Goal: Transaction & Acquisition: Purchase product/service

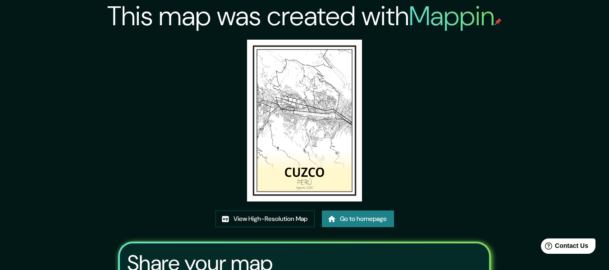
click at [307, 127] on img at bounding box center [304, 121] width 114 height 162
click at [355, 222] on link "Go to homepage" at bounding box center [358, 218] width 72 height 17
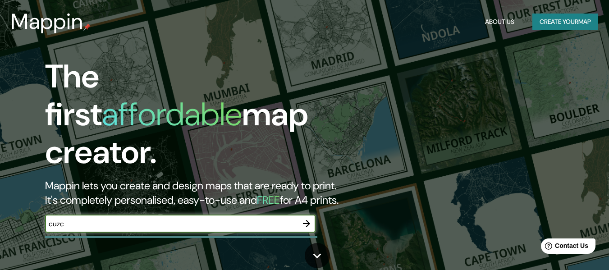
type input "cuzco"
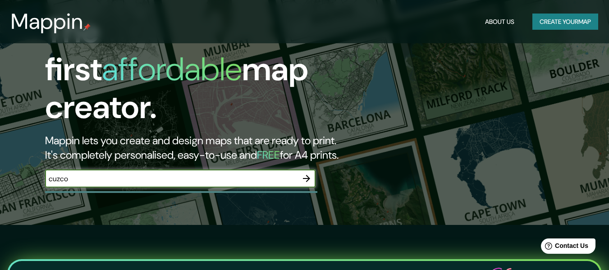
click at [306, 173] on icon "button" at bounding box center [306, 178] width 11 height 11
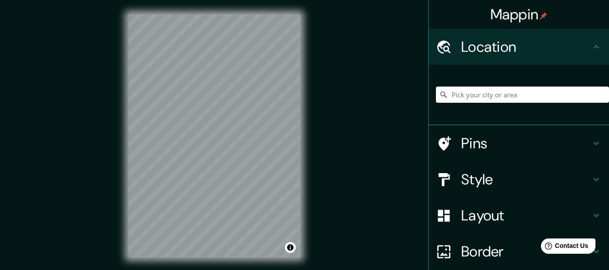
click at [473, 96] on input "Pick your city or area" at bounding box center [522, 94] width 173 height 16
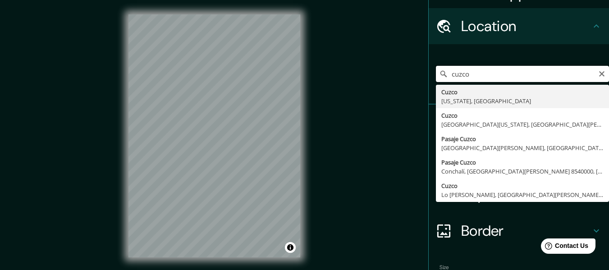
scroll to position [6, 0]
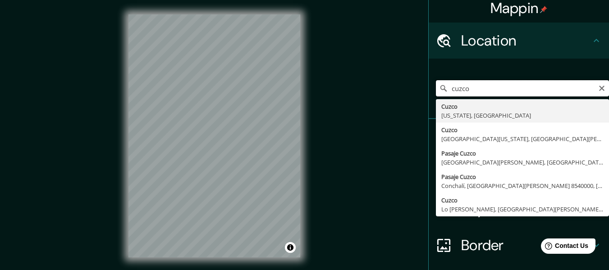
drag, startPoint x: 476, startPoint y: 91, endPoint x: 452, endPoint y: 91, distance: 23.9
click at [452, 91] on input "cuzco" at bounding box center [522, 88] width 173 height 16
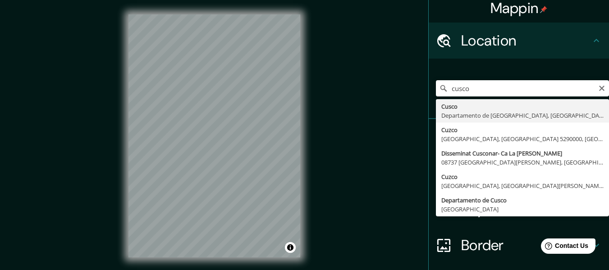
type input "Cusco, Departamento de Cusco, Perú"
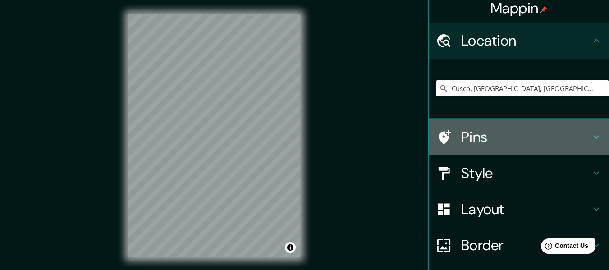
click at [583, 140] on h4 "Pins" at bounding box center [526, 137] width 130 height 18
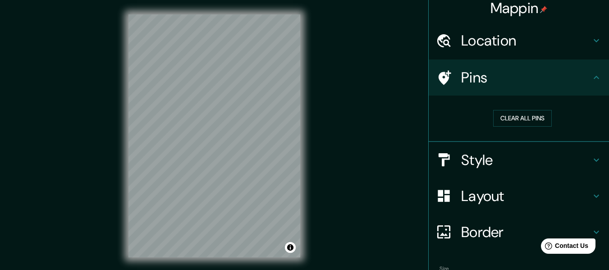
click at [592, 155] on icon at bounding box center [596, 160] width 11 height 11
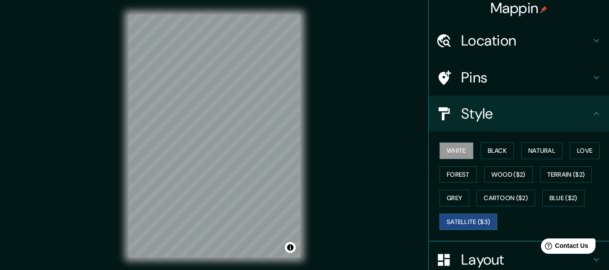
click at [459, 223] on button "Satellite ($3)" at bounding box center [468, 222] width 58 height 17
click at [443, 151] on button "White" at bounding box center [456, 150] width 34 height 17
click at [490, 150] on button "Black" at bounding box center [497, 150] width 34 height 17
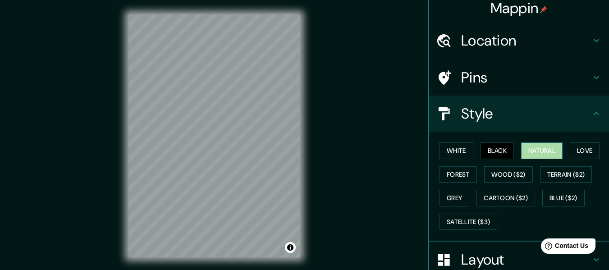
click at [542, 151] on button "Natural" at bounding box center [541, 150] width 41 height 17
click at [578, 152] on button "Love" at bounding box center [584, 150] width 30 height 17
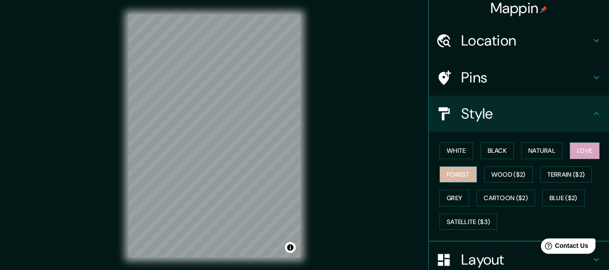
click at [460, 180] on button "Forest" at bounding box center [457, 174] width 37 height 17
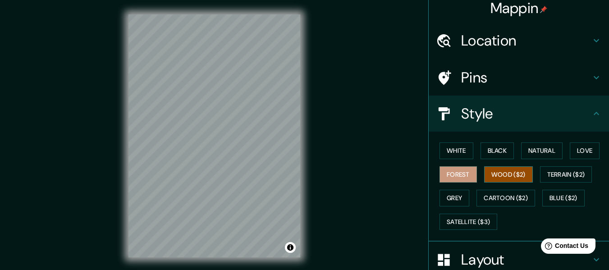
click at [525, 170] on button "Wood ($2)" at bounding box center [508, 174] width 49 height 17
click at [457, 196] on button "Grey" at bounding box center [454, 198] width 30 height 17
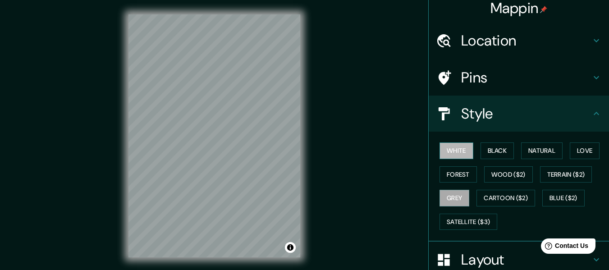
click at [451, 149] on button "White" at bounding box center [456, 150] width 34 height 17
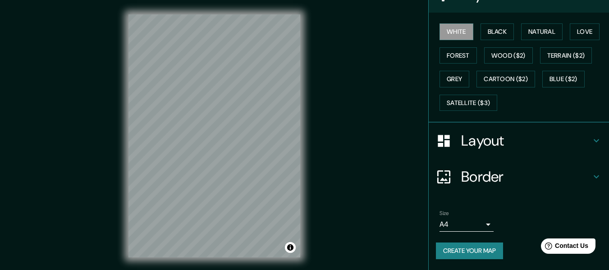
click at [591, 144] on icon at bounding box center [596, 140] width 11 height 11
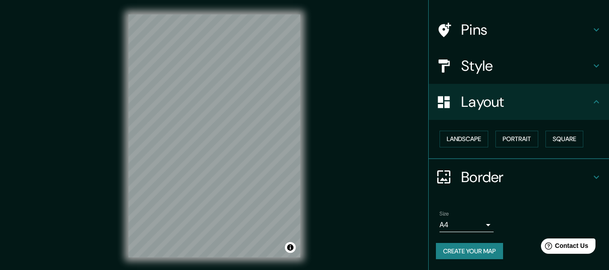
scroll to position [54, 0]
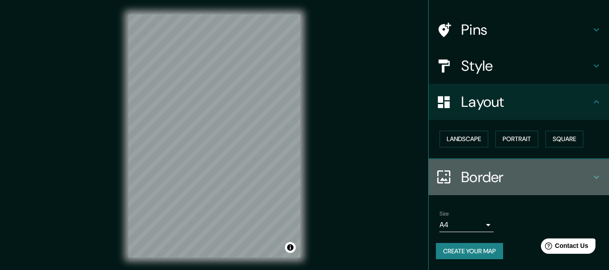
click at [592, 176] on icon at bounding box center [596, 177] width 11 height 11
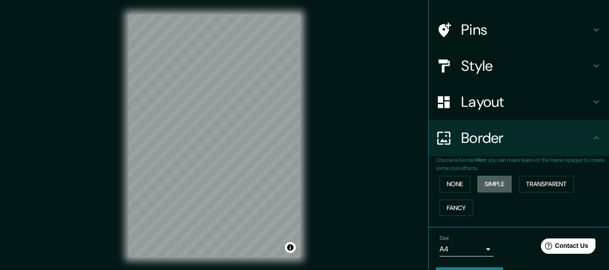
click at [495, 184] on button "Simple" at bounding box center [494, 184] width 34 height 17
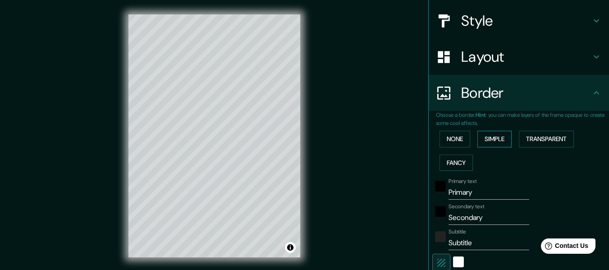
scroll to position [144, 0]
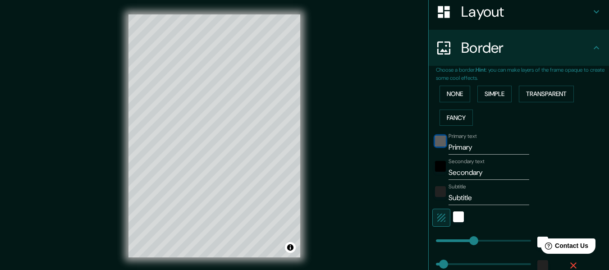
click at [435, 143] on div "black" at bounding box center [440, 141] width 11 height 11
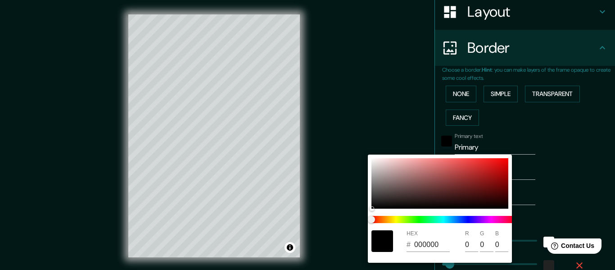
click at [537, 141] on div at bounding box center [307, 135] width 615 height 270
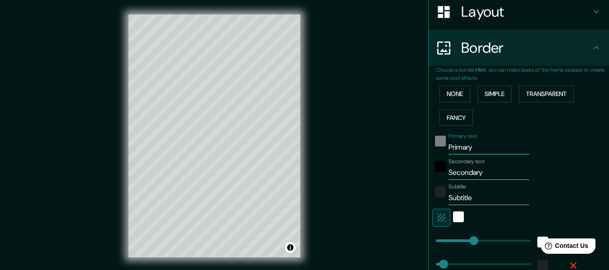
drag, startPoint x: 478, startPoint y: 149, endPoint x: 433, endPoint y: 143, distance: 45.4
click at [433, 143] on div "Primary text Primary" at bounding box center [506, 144] width 148 height 22
type input "C"
type input "152"
type input "30"
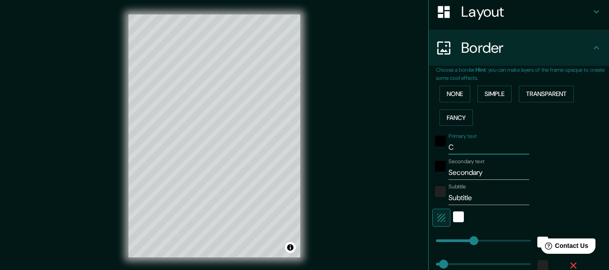
type input "Cu"
type input "152"
type input "30"
type input "Cuz"
type input "152"
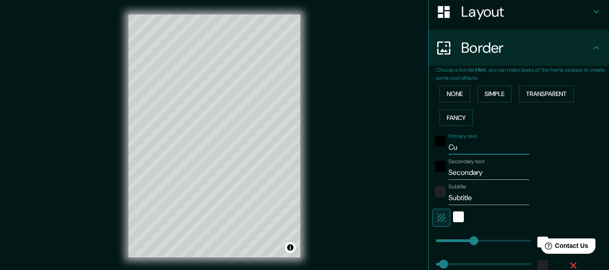
type input "30"
type input "Cuzc"
type input "152"
type input "30"
type input "Cuzco"
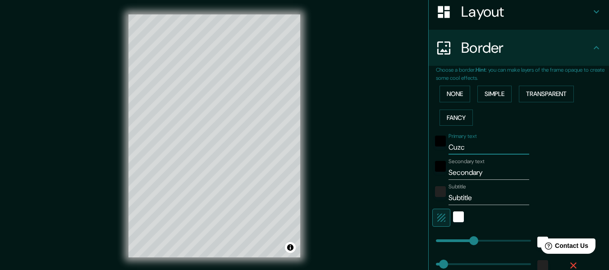
type input "152"
type input "30"
type input "Cuzco"
drag, startPoint x: 482, startPoint y: 174, endPoint x: 443, endPoint y: 173, distance: 38.3
click at [448, 173] on input "Secondary" at bounding box center [488, 172] width 81 height 14
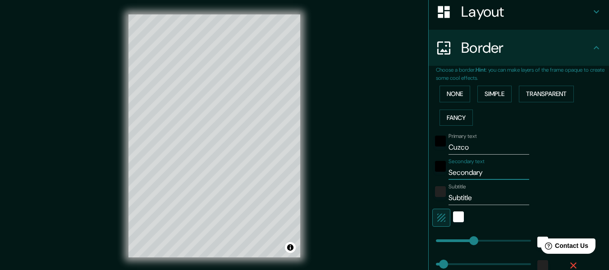
type input "P"
type input "152"
type input "30"
type input "Pe"
type input "152"
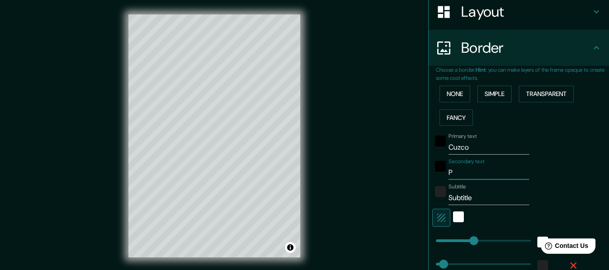
type input "30"
type input "Per"
type input "152"
type input "30"
type input "Peru"
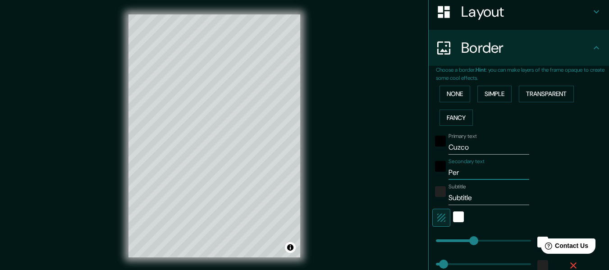
type input "152"
type input "30"
type input "Per"
type input "152"
type input "30"
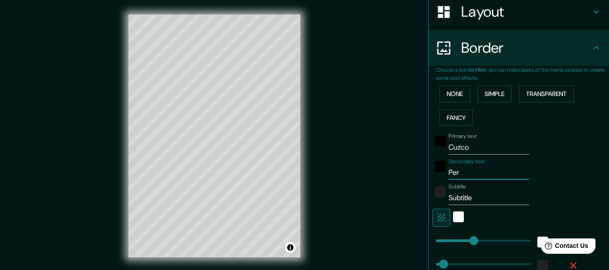
type input "Perú"
type input "152"
type input "30"
type input "Perú"
type input "152"
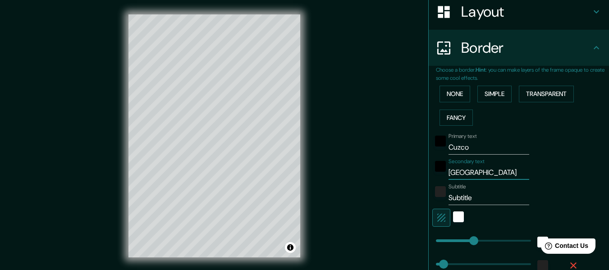
type input "30"
type input "Perú"
type input "152"
type input "30"
type input "Perú"
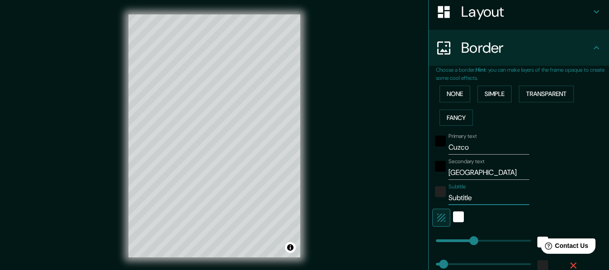
drag, startPoint x: 480, startPoint y: 199, endPoint x: 442, endPoint y: 200, distance: 37.9
click at [448, 200] on input "Subtitle" at bounding box center [488, 198] width 81 height 14
type input "A"
type input "152"
type input "30"
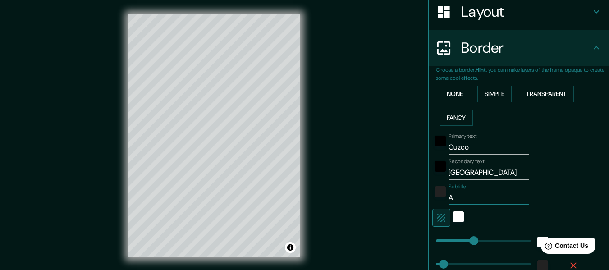
type input "Ag"
type input "152"
type input "30"
type input "Ago"
type input "152"
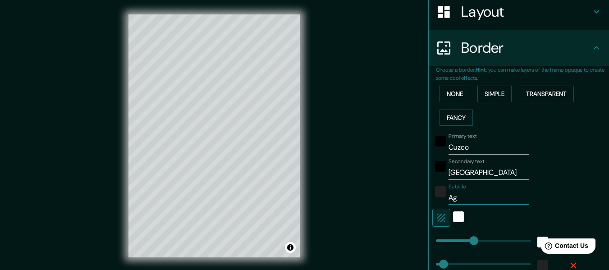
type input "30"
type input "Agos"
type input "152"
type input "30"
type input "Agost"
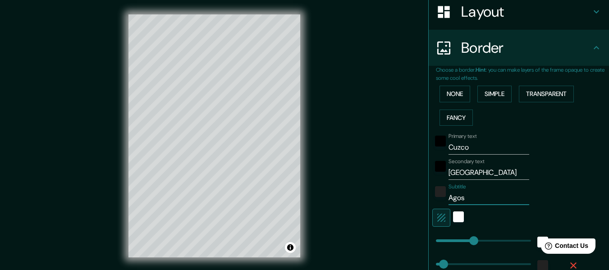
type input "152"
type input "30"
type input "Agosto"
type input "152"
type input "30"
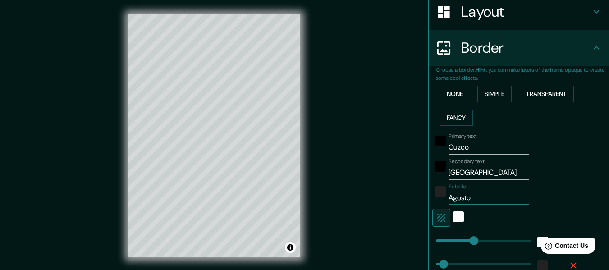
type input "Agosto"
type input "152"
type input "30"
type input "Agosto 2"
type input "152"
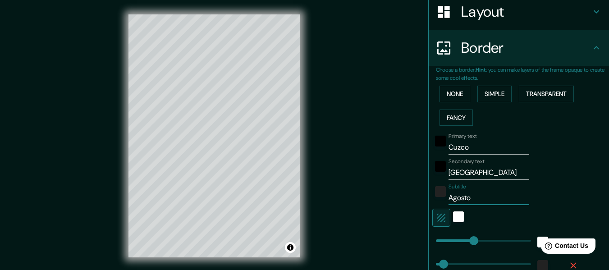
type input "30"
type input "Agosto 20"
type input "152"
type input "30"
type input "Agosto 201"
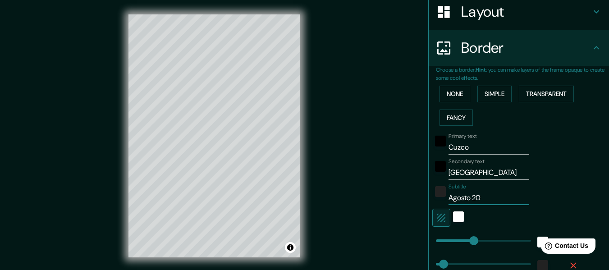
type input "152"
type input "30"
type input "Agosto 2019"
type input "152"
type input "30"
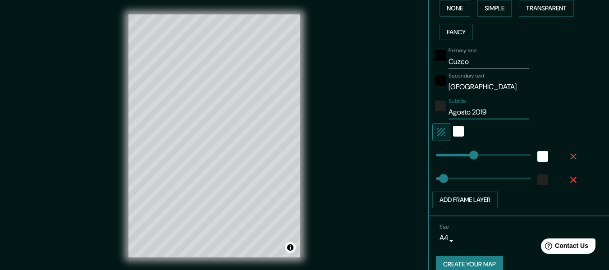
scroll to position [234, 0]
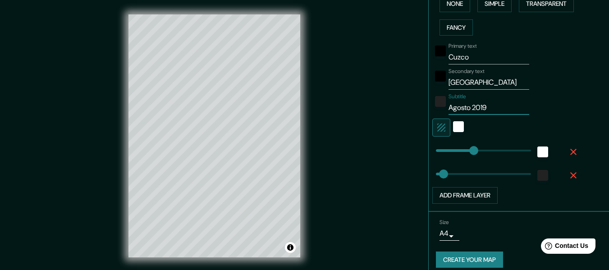
type input "152"
type input "Agosto 2019"
type input "76"
drag, startPoint x: 466, startPoint y: 151, endPoint x: 448, endPoint y: 151, distance: 18.5
type input "30"
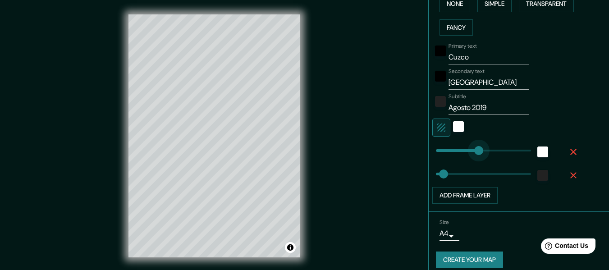
type input "195"
drag, startPoint x: 448, startPoint y: 151, endPoint x: 478, endPoint y: 153, distance: 29.8
type input "30"
type input "143"
drag, startPoint x: 478, startPoint y: 153, endPoint x: 464, endPoint y: 153, distance: 13.1
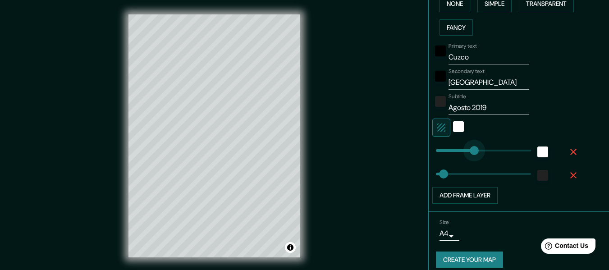
type input "30"
type input "150"
type input "110"
drag, startPoint x: 435, startPoint y: 173, endPoint x: 456, endPoint y: 174, distance: 21.2
type input "74"
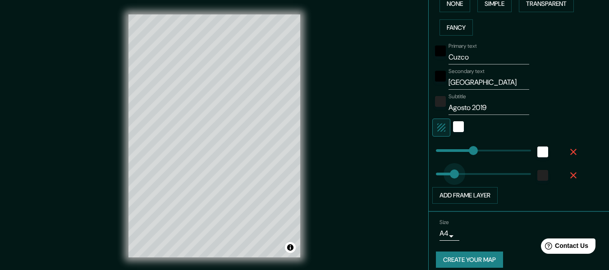
drag, startPoint x: 456, startPoint y: 174, endPoint x: 447, endPoint y: 175, distance: 9.1
type input "61"
type input "34"
drag, startPoint x: 444, startPoint y: 175, endPoint x: 437, endPoint y: 175, distance: 6.8
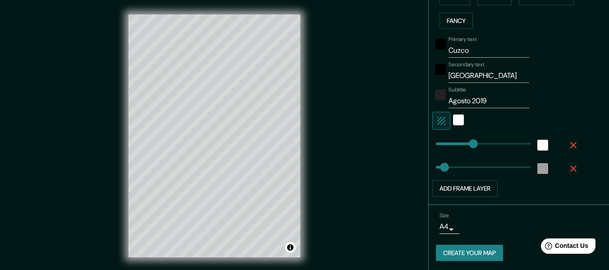
scroll to position [243, 0]
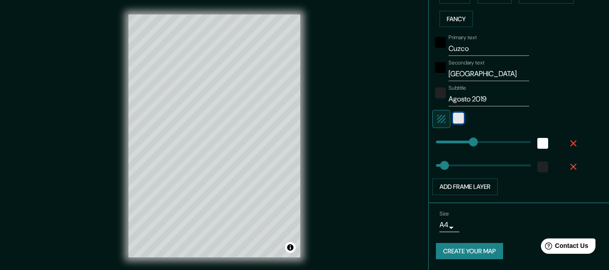
click at [453, 119] on div "white" at bounding box center [458, 118] width 11 height 11
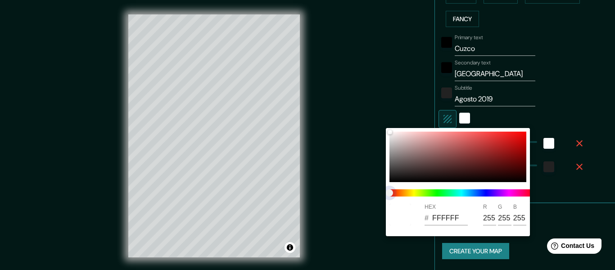
click at [400, 193] on span at bounding box center [462, 192] width 144 height 7
click at [407, 191] on span at bounding box center [462, 192] width 144 height 7
type input "B32828"
type input "179"
type input "40"
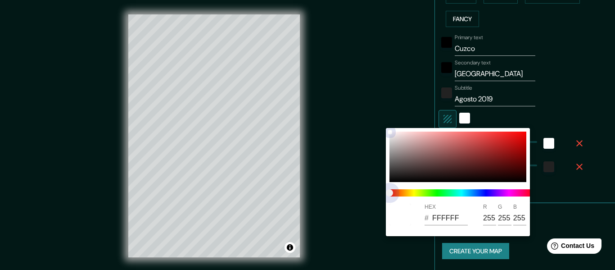
type input "40"
type input "CA2B2B"
type input "202"
type input "43"
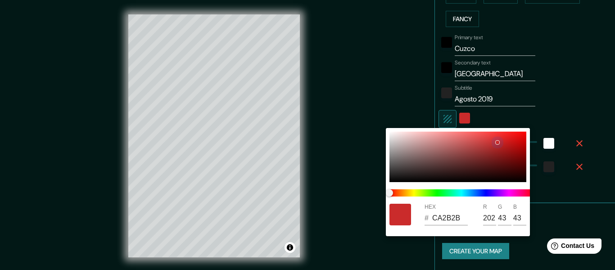
type input "D69292"
type input "214"
type input "146"
type input "D8A9A9"
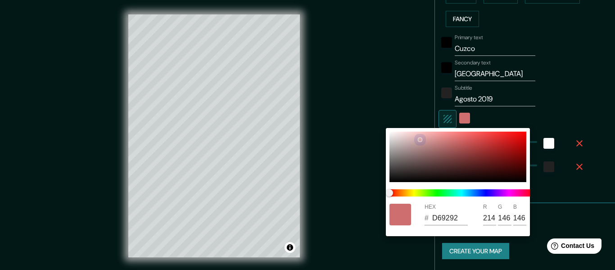
type input "216"
type input "169"
type input "D8ACAC"
type input "172"
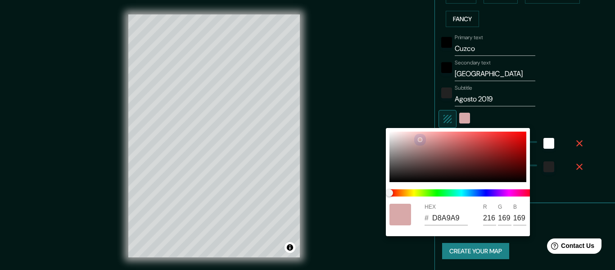
type input "172"
type input "DAB3B3"
type input "218"
type input "179"
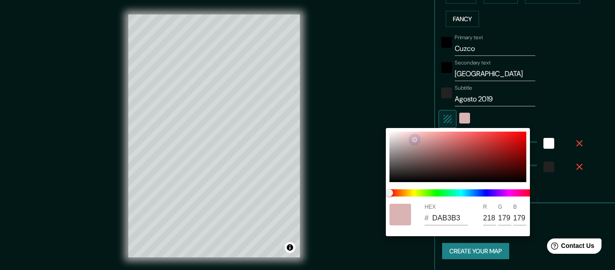
type input "EFC4C4"
type input "239"
type input "196"
type input "C3A0A0"
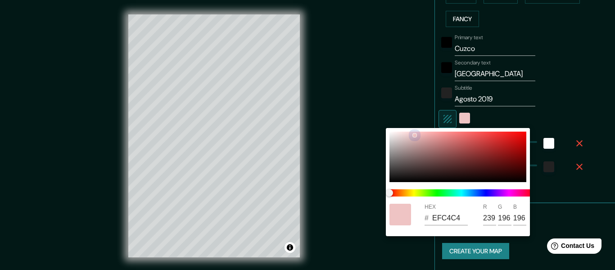
type input "195"
type input "160"
drag, startPoint x: 496, startPoint y: 146, endPoint x: 409, endPoint y: 174, distance: 91.6
click at [412, 158] on div at bounding box center [458, 157] width 137 height 50
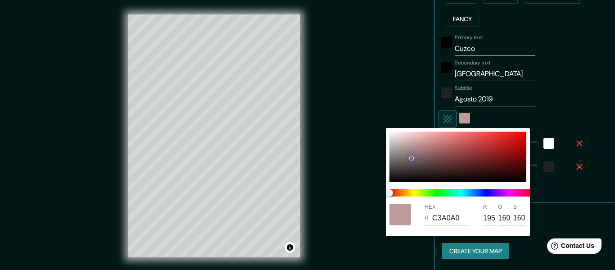
type input "7A6666"
type input "122"
type input "102"
type input "7A7667"
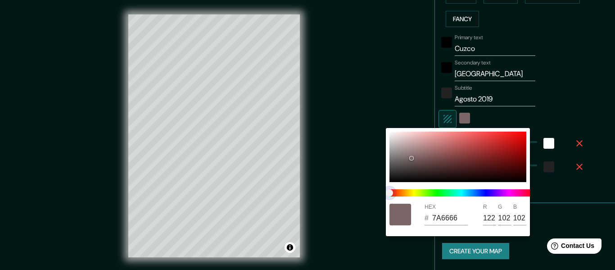
type input "118"
type input "103"
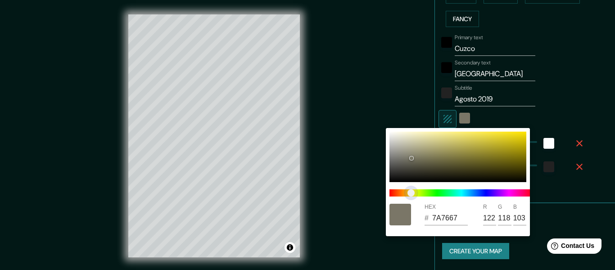
type input "7A7867"
type input "120"
type input "7A7567"
type input "117"
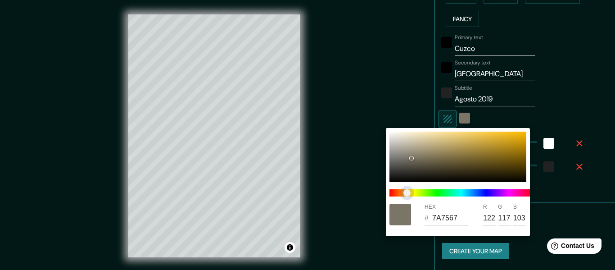
drag, startPoint x: 408, startPoint y: 189, endPoint x: 407, endPoint y: 194, distance: 4.5
click at [407, 194] on span at bounding box center [462, 192] width 144 height 7
type input "F8E39D"
type input "248"
type input "227"
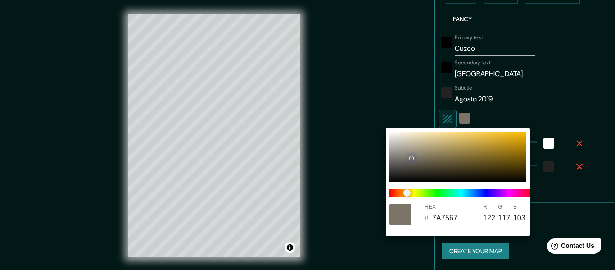
type input "157"
drag, startPoint x: 415, startPoint y: 157, endPoint x: 456, endPoint y: 126, distance: 51.4
click at [456, 126] on div "HEX # F8E39D R 248 G 227 B 157" at bounding box center [307, 135] width 615 height 270
type input "FAEAB0"
type input "250"
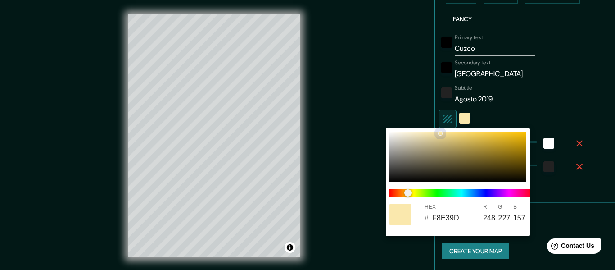
type input "234"
type input "176"
type input "FAEBB8"
type input "235"
type input "184"
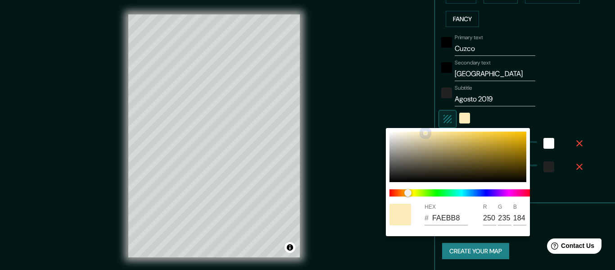
type input "FAECBC"
type input "236"
type input "188"
type input "FDEFC2"
type input "253"
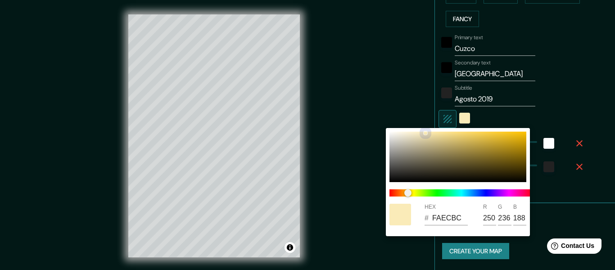
type input "239"
type input "194"
type input "FFF3CA"
type input "255"
type input "243"
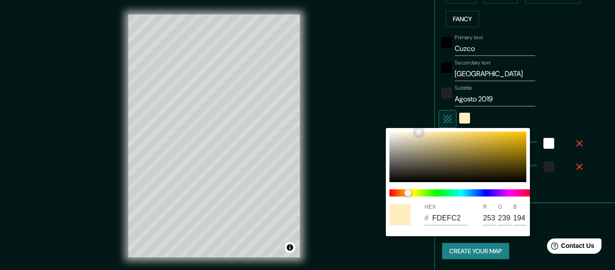
type input "202"
type input "FAF3DC"
type input "250"
type input "243"
type input "220"
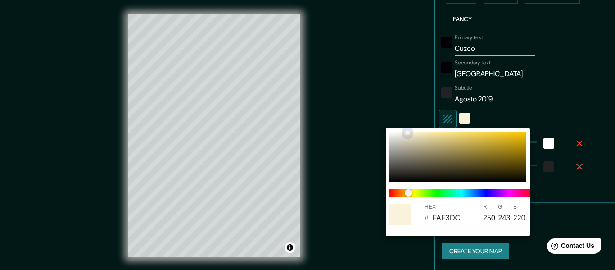
type input "FAF3D9"
type input "217"
type input "FFF5CF"
type input "255"
type input "245"
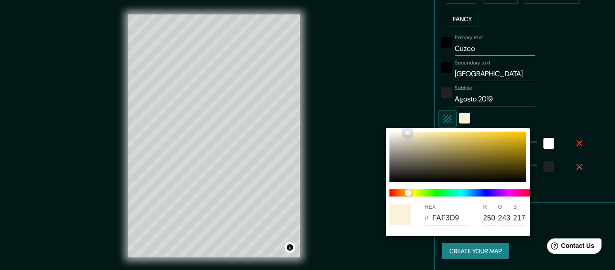
type input "207"
type input "FFF6D0"
type input "246"
type input "208"
type input "FFF7D2"
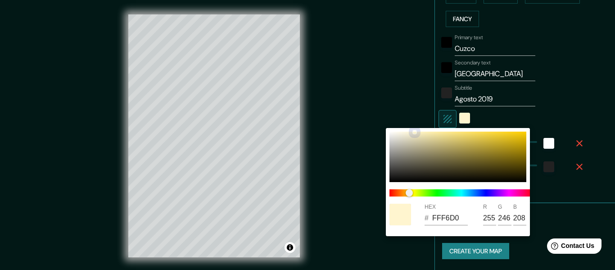
type input "247"
type input "210"
type input "F8EFC8"
type input "248"
type input "239"
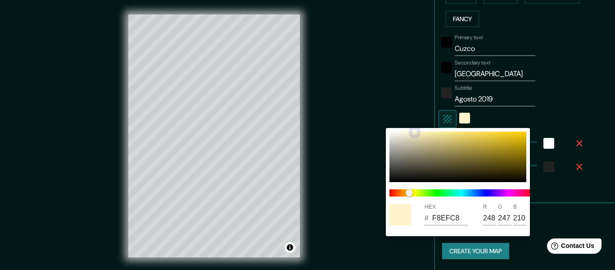
type input "200"
type input "F8EDC7"
type input "237"
type input "199"
drag, startPoint x: 441, startPoint y: 132, endPoint x: 417, endPoint y: 133, distance: 23.9
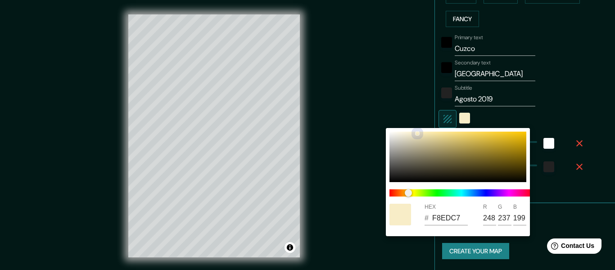
click at [417, 133] on div at bounding box center [418, 134] width 4 height 4
click at [575, 96] on div at bounding box center [307, 135] width 615 height 270
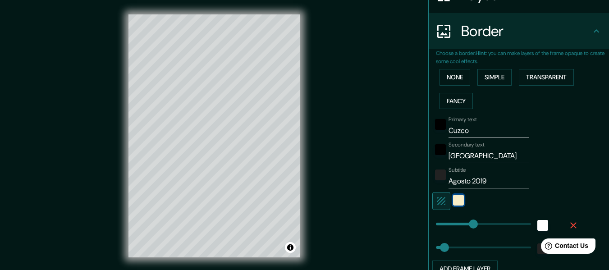
scroll to position [153, 0]
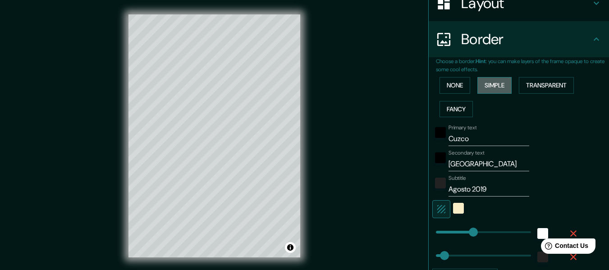
click at [487, 82] on button "Simple" at bounding box center [494, 85] width 34 height 17
click at [455, 82] on button "None" at bounding box center [454, 85] width 31 height 17
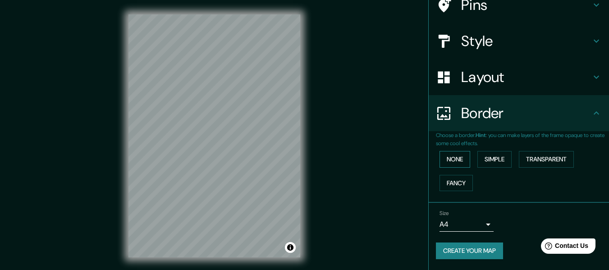
scroll to position [79, 0]
click at [496, 164] on button "Simple" at bounding box center [494, 159] width 34 height 17
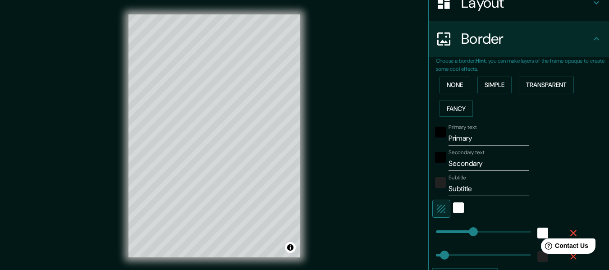
scroll to position [169, 0]
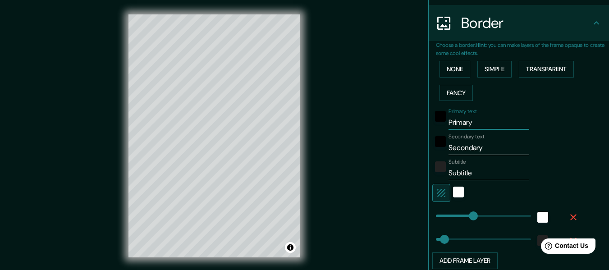
drag, startPoint x: 474, startPoint y: 124, endPoint x: 441, endPoint y: 125, distance: 32.4
click at [448, 125] on input "Primary" at bounding box center [488, 122] width 81 height 14
type input "Cuzco"
type input "Perú"
drag, startPoint x: 466, startPoint y: 172, endPoint x: 443, endPoint y: 173, distance: 23.0
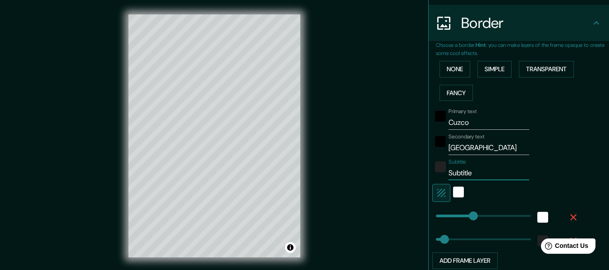
click at [448, 173] on input "Subtitle" at bounding box center [488, 173] width 81 height 14
click at [467, 174] on input "Agosto 2019" at bounding box center [488, 173] width 81 height 14
type input "Agosto de 2019"
click at [453, 194] on div "white" at bounding box center [458, 192] width 11 height 11
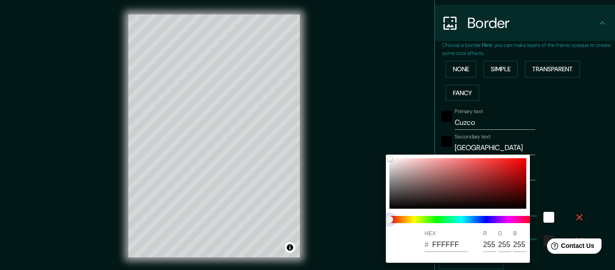
click at [408, 220] on span at bounding box center [462, 219] width 144 height 7
drag, startPoint x: 392, startPoint y: 219, endPoint x: 410, endPoint y: 218, distance: 17.6
click at [410, 218] on span at bounding box center [462, 219] width 144 height 7
click at [409, 219] on span at bounding box center [462, 219] width 144 height 7
drag, startPoint x: 408, startPoint y: 220, endPoint x: 406, endPoint y: 190, distance: 30.2
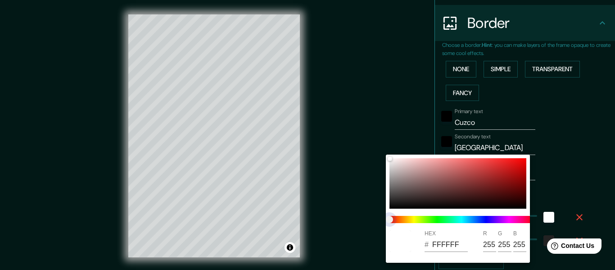
click at [407, 220] on span at bounding box center [462, 219] width 144 height 7
type input "F8B1B1"
type input "248"
type input "177"
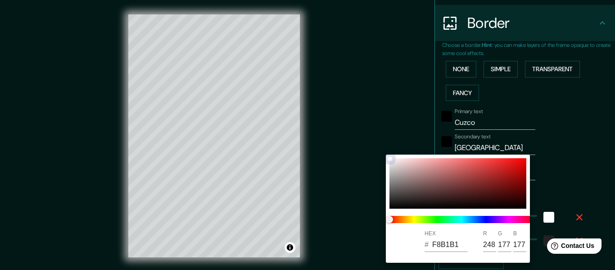
drag, startPoint x: 418, startPoint y: 163, endPoint x: 434, endPoint y: 160, distance: 16.1
click at [434, 160] on div at bounding box center [458, 183] width 137 height 50
type input "F6A6A6"
type input "246"
type input "166"
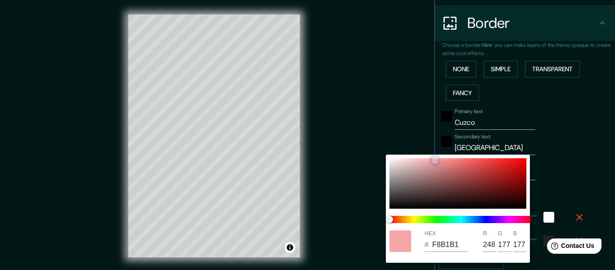
type input "166"
type input "F6B7B7"
type input "183"
drag, startPoint x: 434, startPoint y: 160, endPoint x: 425, endPoint y: 160, distance: 9.0
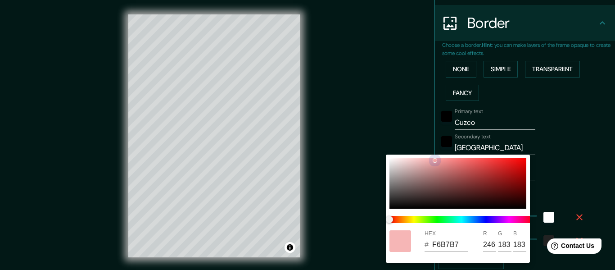
click at [433, 160] on div at bounding box center [435, 161] width 4 height 4
type input "F5E8B5"
type input "245"
type input "232"
type input "181"
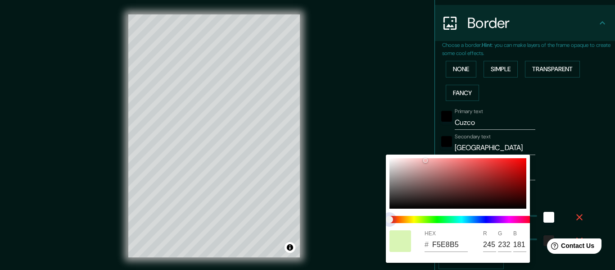
type input "D9F5B5"
type input "217"
type input "245"
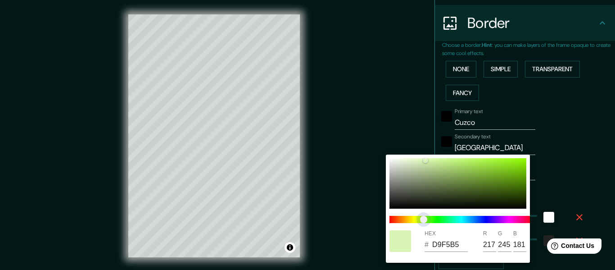
type input "F5EDB5"
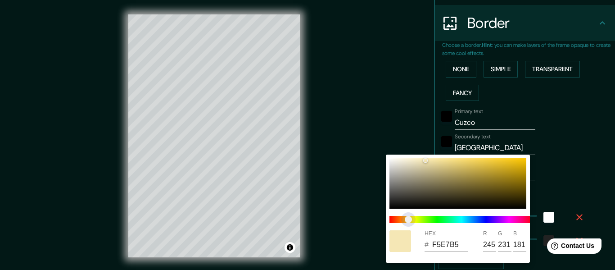
drag, startPoint x: 404, startPoint y: 221, endPoint x: 409, endPoint y: 221, distance: 5.0
click at [409, 221] on span at bounding box center [462, 219] width 144 height 7
drag, startPoint x: 425, startPoint y: 160, endPoint x: 418, endPoint y: 160, distance: 7.7
click at [418, 160] on div at bounding box center [418, 161] width 4 height 4
drag, startPoint x: 417, startPoint y: 160, endPoint x: 412, endPoint y: 160, distance: 5.0
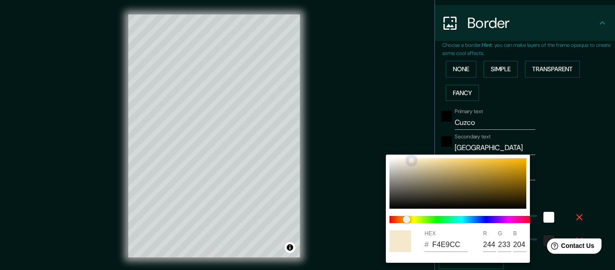
click at [412, 160] on div at bounding box center [412, 161] width 4 height 4
drag, startPoint x: 412, startPoint y: 160, endPoint x: 414, endPoint y: 168, distance: 8.4
click at [410, 160] on div at bounding box center [409, 161] width 4 height 4
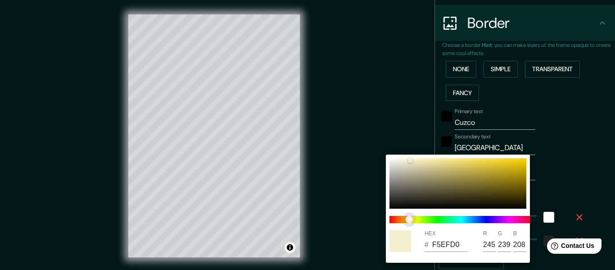
click at [410, 219] on span "color slider" at bounding box center [409, 219] width 7 height 7
click at [396, 117] on div at bounding box center [307, 135] width 615 height 270
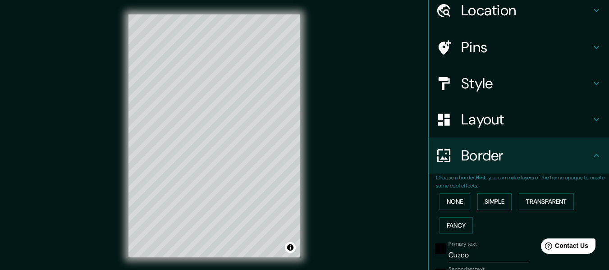
scroll to position [0, 0]
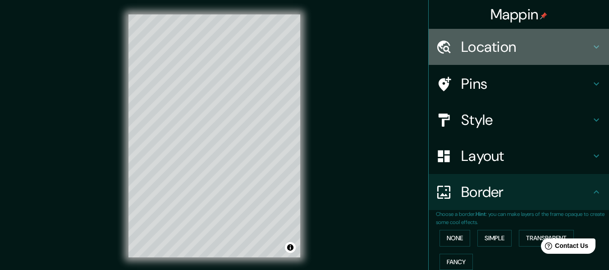
click at [591, 45] on icon at bounding box center [596, 46] width 11 height 11
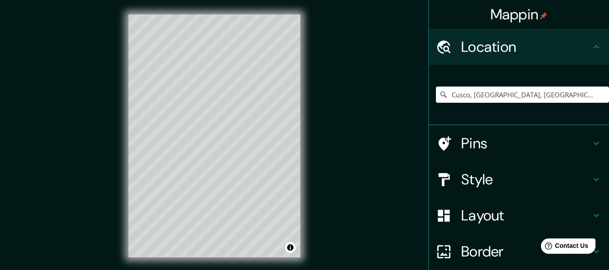
click at [591, 46] on icon at bounding box center [596, 46] width 11 height 11
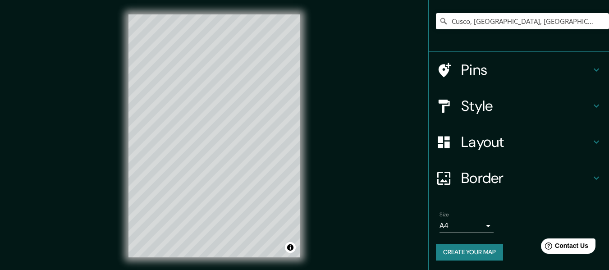
scroll to position [75, 0]
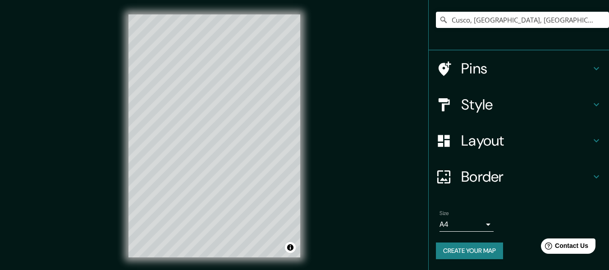
click at [591, 176] on icon at bounding box center [596, 176] width 11 height 11
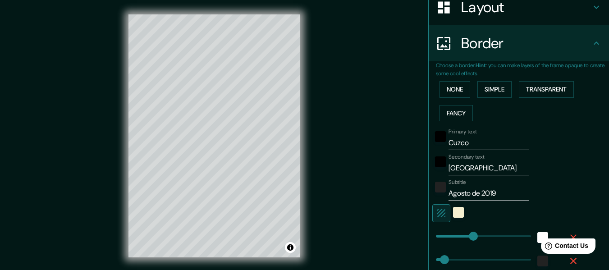
scroll to position [150, 0]
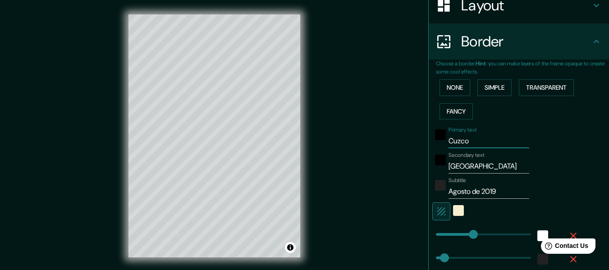
click at [452, 141] on input "Cuzco" at bounding box center [488, 141] width 81 height 14
click at [473, 166] on input "Perú" at bounding box center [488, 166] width 81 height 14
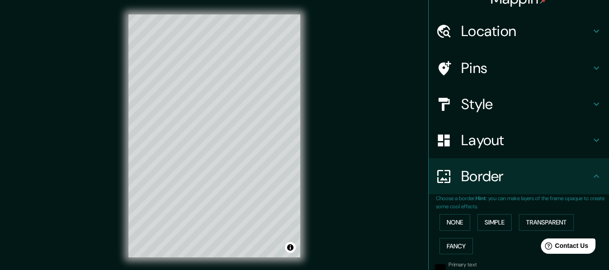
scroll to position [15, 0]
click at [591, 65] on icon at bounding box center [596, 68] width 11 height 11
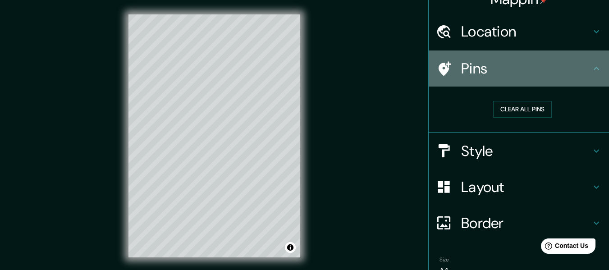
click at [591, 64] on icon at bounding box center [596, 68] width 11 height 11
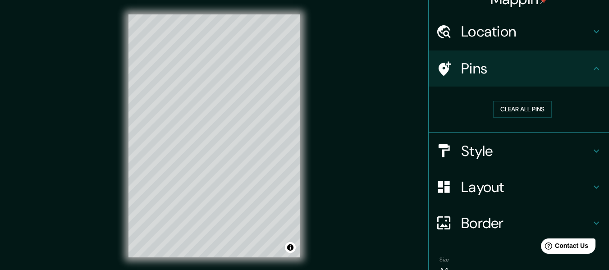
click at [591, 149] on icon at bounding box center [596, 151] width 11 height 11
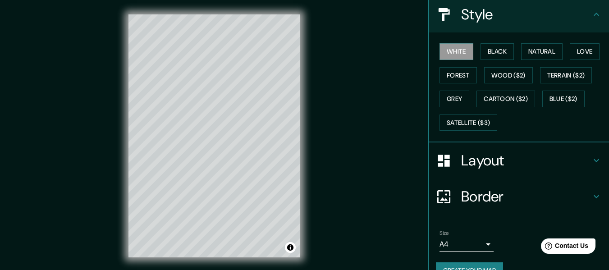
click at [591, 162] on icon at bounding box center [596, 160] width 11 height 11
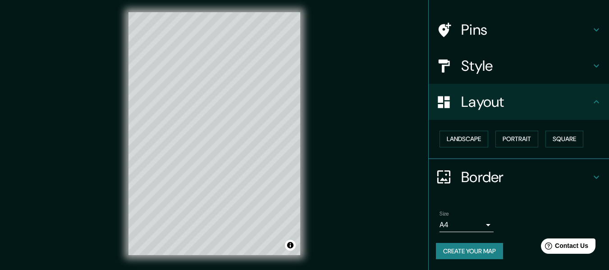
scroll to position [16, 0]
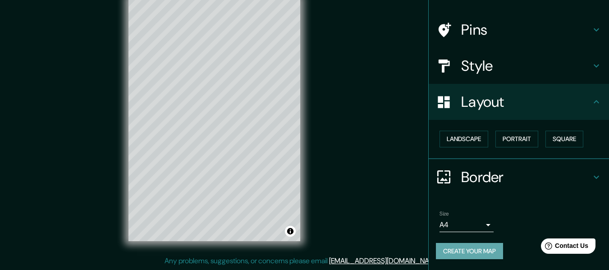
click at [476, 250] on button "Create your map" at bounding box center [469, 251] width 67 height 17
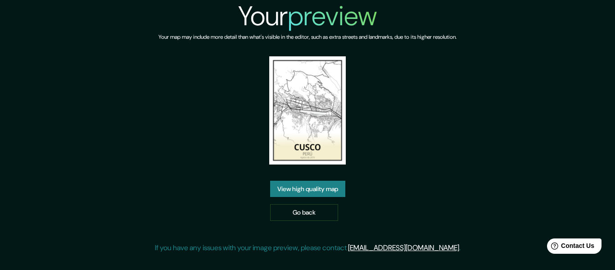
click at [302, 183] on link "View high quality map" at bounding box center [307, 189] width 75 height 17
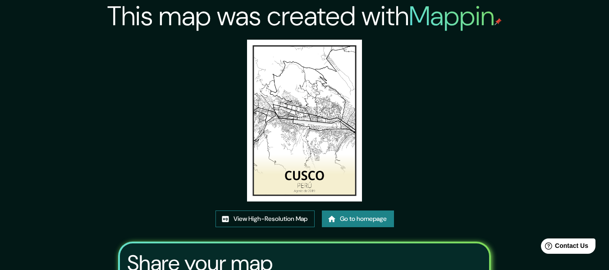
click at [262, 220] on link "View High-Resolution Map" at bounding box center [264, 218] width 99 height 17
click at [278, 137] on img at bounding box center [304, 121] width 114 height 162
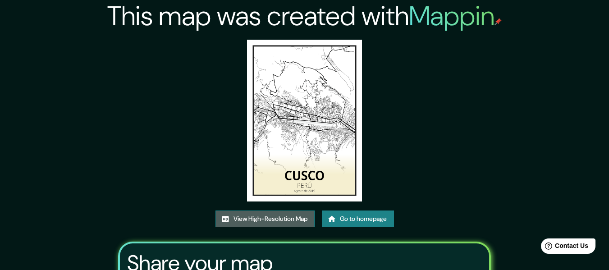
click at [282, 212] on link "View High-Resolution Map" at bounding box center [264, 218] width 99 height 17
